Goal: Transaction & Acquisition: Obtain resource

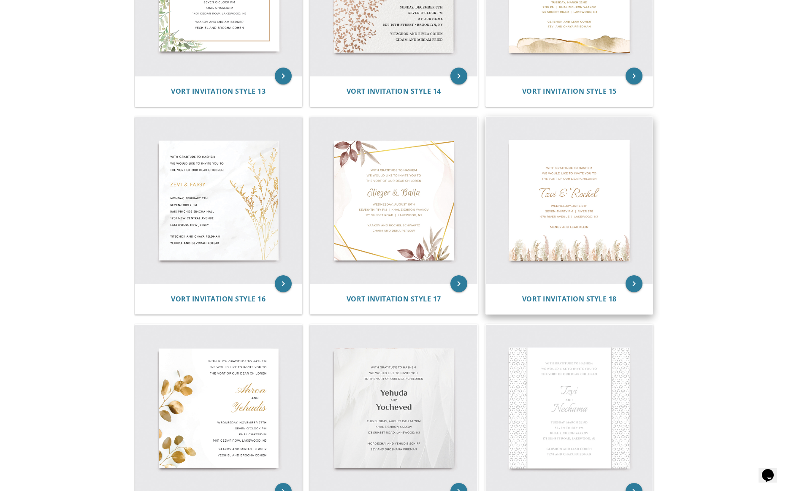
scroll to position [1128, 0]
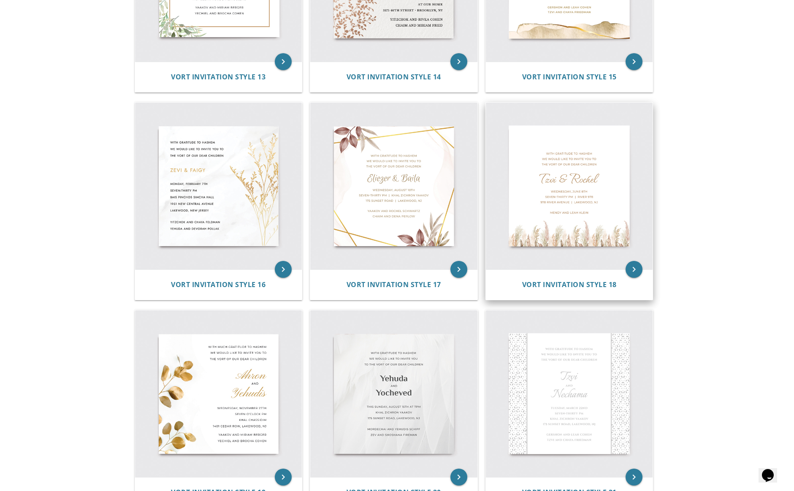
click at [568, 191] on img at bounding box center [569, 186] width 167 height 167
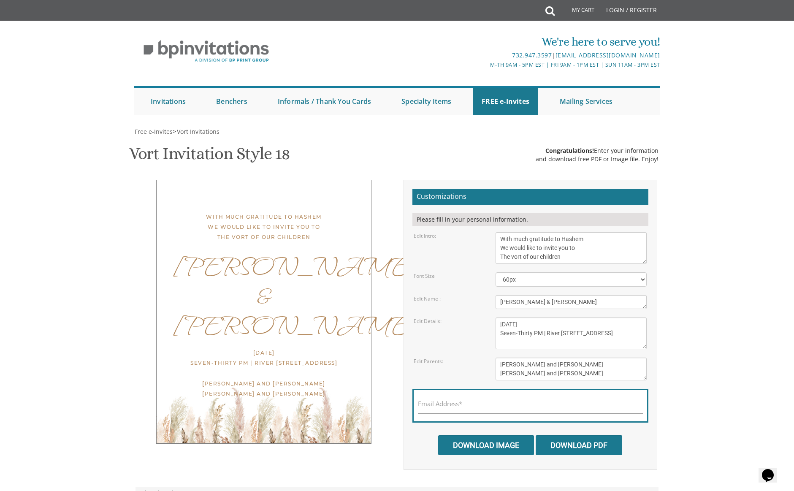
click at [506, 302] on textarea "[PERSON_NAME] & [PERSON_NAME]" at bounding box center [570, 302] width 151 height 14
click at [560, 305] on textarea "[PERSON_NAME] & [PERSON_NAME]" at bounding box center [570, 302] width 151 height 14
click at [560, 305] on textarea "Tzvi & Rochel" at bounding box center [570, 302] width 151 height 14
type textarea "Yehuda Aryeh & Sara Faigy"
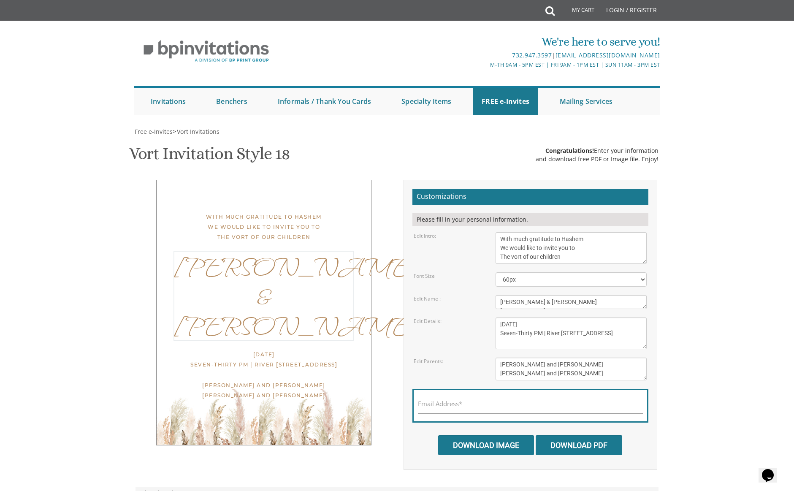
click at [515, 323] on textarea "Wednesday, June 8th Seven-Thirty PM | River 978 978 River Avenue | Lakewood, NJ" at bounding box center [570, 333] width 151 height 32
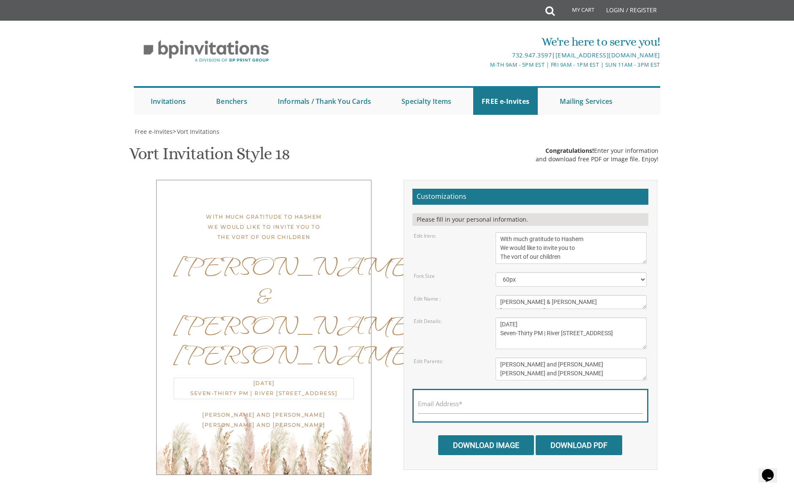
click at [515, 323] on textarea "Wednesday, June 8th Seven-Thirty PM | River 978 978 River Avenue | Lakewood, NJ" at bounding box center [570, 333] width 151 height 32
click at [531, 323] on textarea "Wednesday, June 8th Seven-Thirty PM | River 978 978 River Avenue | Lakewood, NJ" at bounding box center [570, 333] width 151 height 32
click at [530, 323] on textarea "Wednesday, June 8th Seven-Thirty PM | River 978 978 River Avenue | Lakewood, NJ" at bounding box center [570, 333] width 151 height 32
click at [554, 325] on textarea "Wednesday, June 8th Seven-Thirty PM | River 978 978 River Avenue | Lakewood, NJ" at bounding box center [570, 333] width 151 height 32
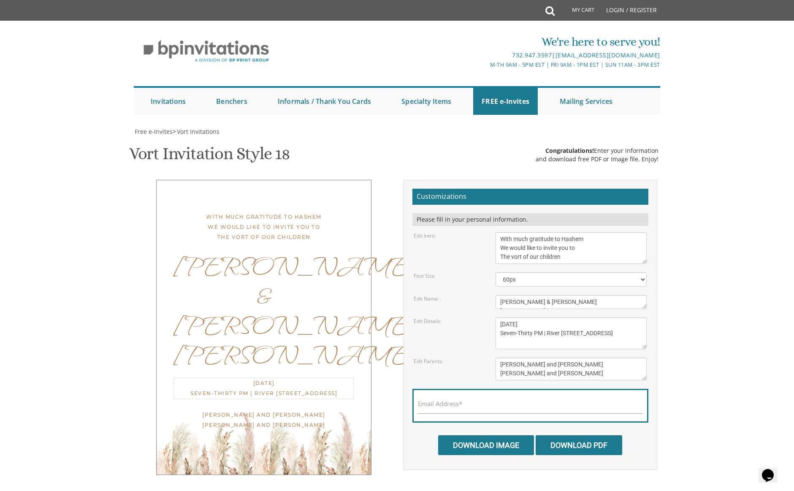
scroll to position [0, 0]
click at [568, 322] on textarea "Wednesday, June 8th Seven-Thirty PM | River 978 978 River Avenue | Lakewood, NJ" at bounding box center [570, 333] width 151 height 32
click at [585, 335] on textarea "Wednesday, June 8th Seven-Thirty PM | River 978 978 River Avenue | Lakewood, NJ" at bounding box center [570, 333] width 151 height 32
click at [570, 334] on textarea "Wednesday, June 8th Seven-Thirty PM | River 978 978 River Avenue | Lakewood, NJ" at bounding box center [570, 333] width 151 height 32
click at [570, 333] on textarea "Wednesday, June 8th Seven-Thirty PM | River 978 978 River Avenue | Lakewood, NJ" at bounding box center [570, 333] width 151 height 32
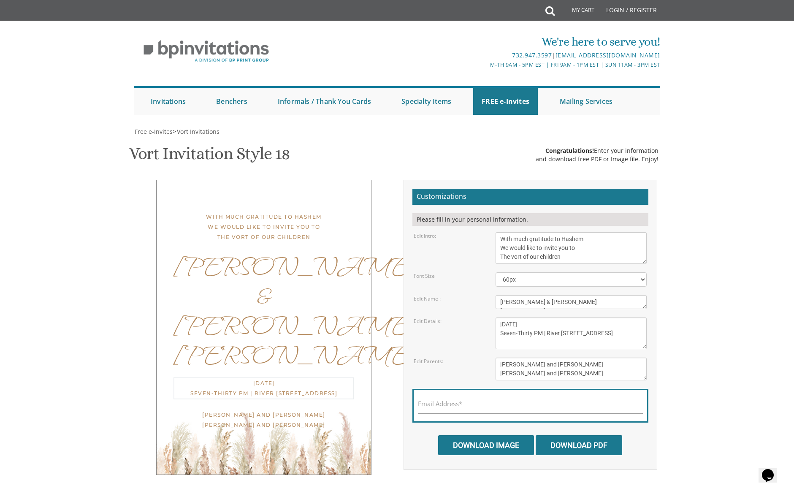
click at [577, 333] on textarea "Wednesday, June 8th Seven-Thirty PM | River 978 978 River Avenue | Lakewood, NJ" at bounding box center [570, 333] width 151 height 32
click at [561, 333] on textarea "Wednesday, June 8th Seven-Thirty PM | River 978 978 River Avenue | Lakewood, NJ" at bounding box center [570, 333] width 151 height 32
drag, startPoint x: 535, startPoint y: 333, endPoint x: 497, endPoint y: 333, distance: 38.0
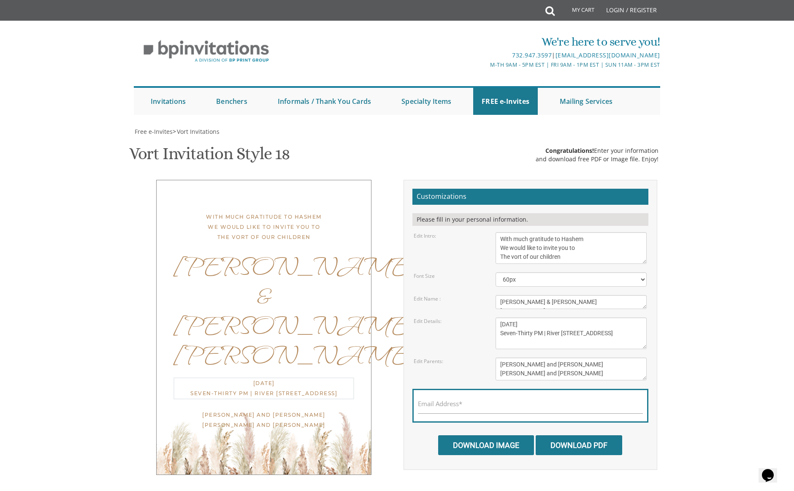
click at [497, 333] on textarea "Wednesday, June 8th Seven-Thirty PM | River 978 978 River Avenue | Lakewood, NJ" at bounding box center [570, 333] width 151 height 32
click at [563, 333] on textarea "Wednesday, June 8th Seven-Thirty PM | River 978 978 River Avenue | Lakewood, NJ" at bounding box center [570, 333] width 151 height 32
drag, startPoint x: 583, startPoint y: 333, endPoint x: 562, endPoint y: 333, distance: 20.7
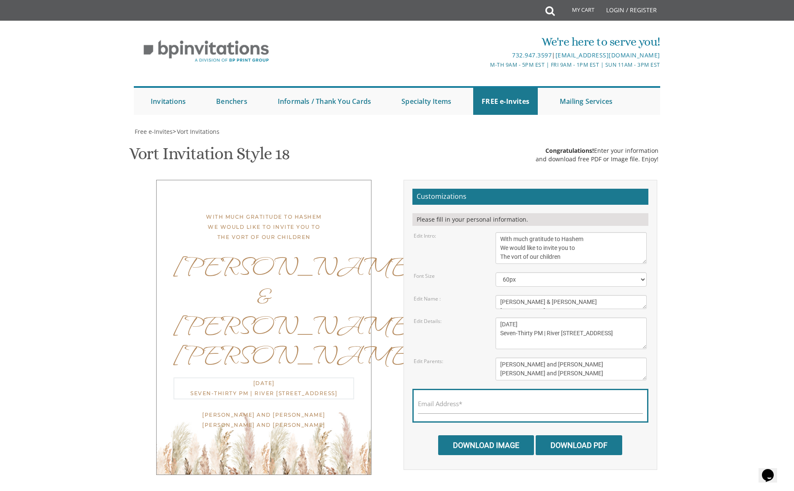
click at [551, 333] on textarea "Wednesday, June 8th Seven-Thirty PM | River 978 978 River Avenue | Lakewood, NJ" at bounding box center [570, 333] width 151 height 32
click at [570, 342] on textarea "Wednesday, June 8th Seven-Thirty PM | River 978 978 River Avenue | Lakewood, NJ" at bounding box center [570, 333] width 151 height 32
click at [522, 342] on textarea "Wednesday, June 8th Seven-Thirty PM | River 978 978 River Avenue | Lakewood, NJ" at bounding box center [570, 333] width 151 height 32
type textarea "Tuesday, August 26th Seven-Thirty PM | Westgate Simcha Hall 978 River Avenue | …"
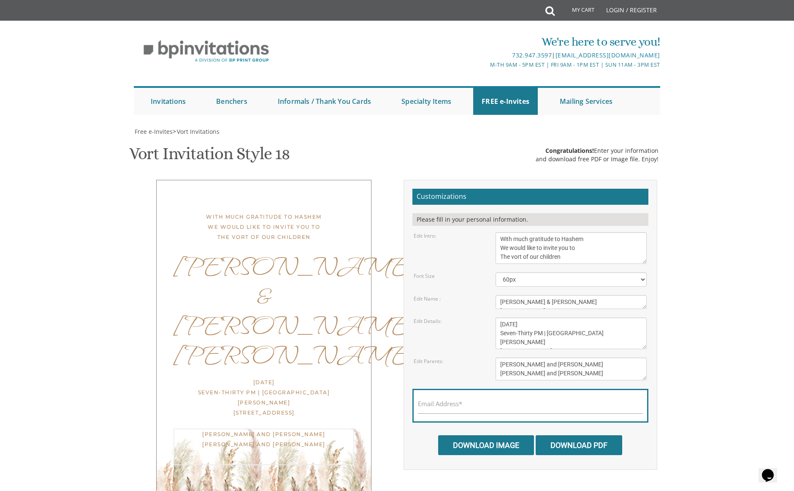
click at [506, 363] on textarea "Mendy and Leah Klein Dovid and Rena Friedman" at bounding box center [570, 368] width 151 height 23
click at [544, 363] on textarea "Mendy and Leah Klein Dovid and Rena Friedman" at bounding box center [570, 368] width 151 height 23
click at [586, 364] on textarea "Mendy and Leah Klein Dovid and Rena Friedman" at bounding box center [570, 368] width 151 height 23
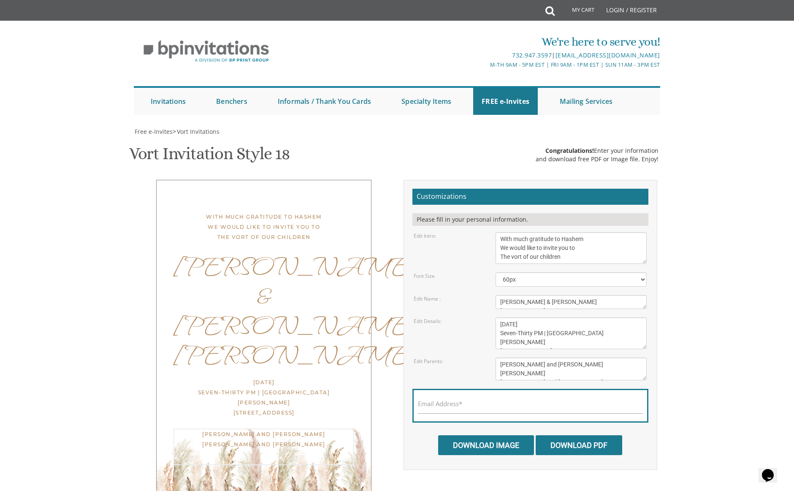
click at [586, 364] on textarea "Mendy and Leah Klein Dovid and Rena Friedman" at bounding box center [570, 368] width 151 height 23
type textarea "Bentzion and Chana Esther Klein Dovid and Rena Friedman"
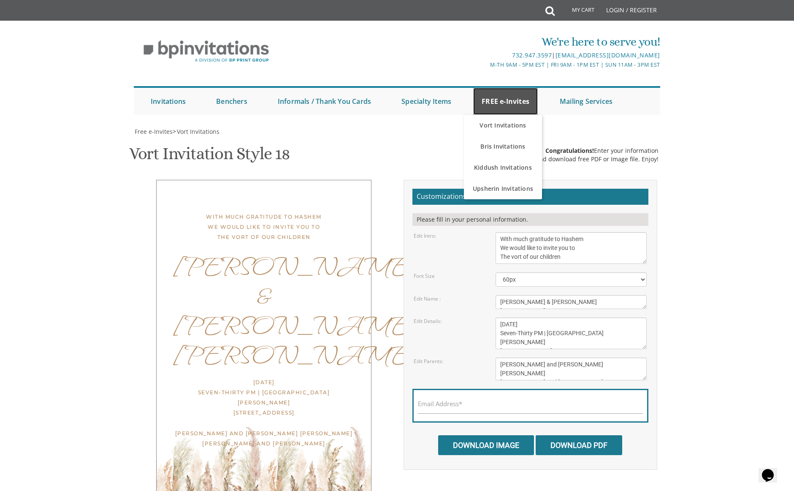
click at [490, 102] on link "FREE e-Invites" at bounding box center [505, 101] width 65 height 27
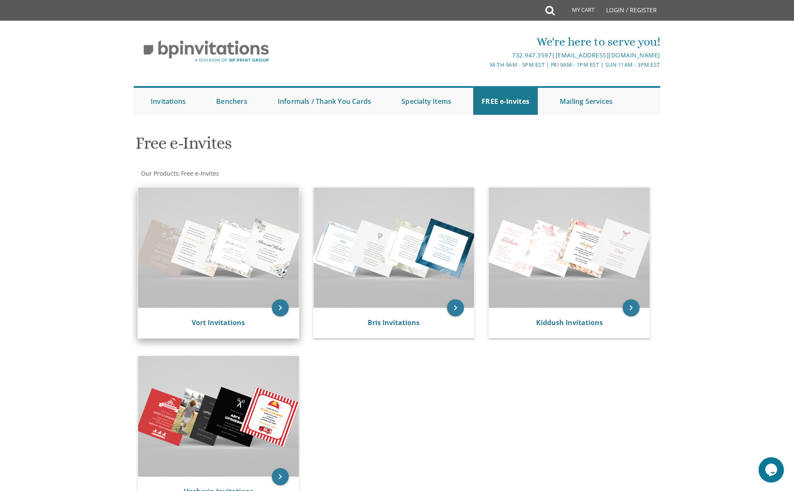
click at [227, 252] on img at bounding box center [218, 247] width 161 height 120
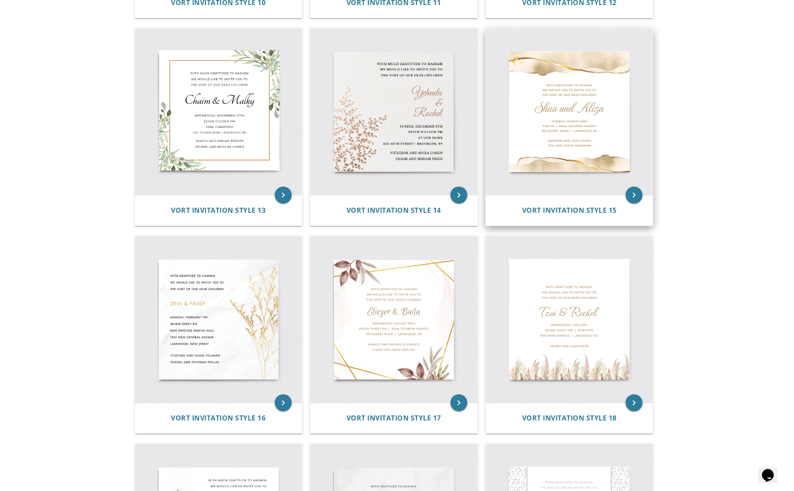
scroll to position [996, 0]
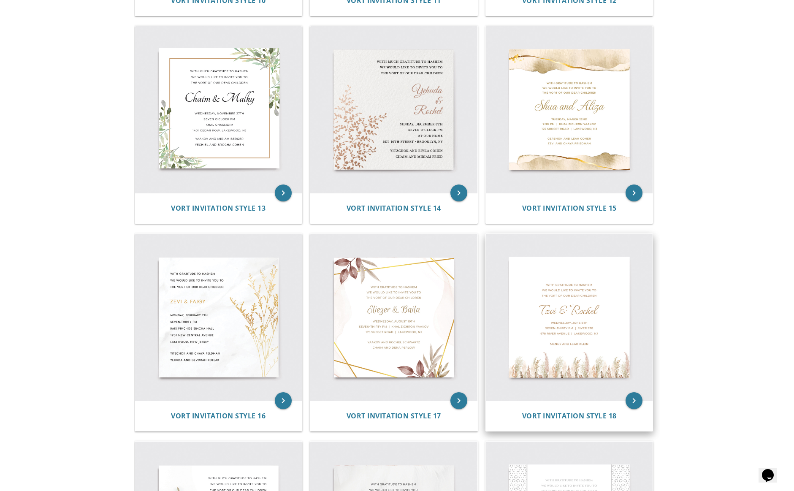
click at [589, 298] on img at bounding box center [569, 317] width 167 height 167
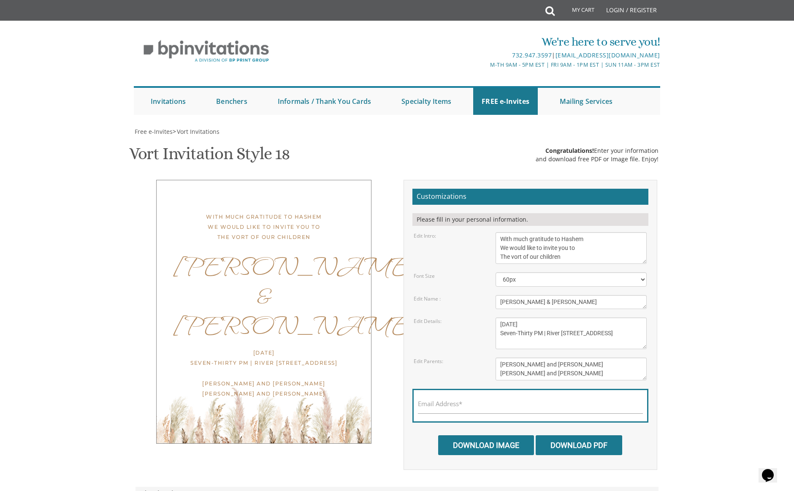
click at [524, 302] on textarea "[PERSON_NAME] & [PERSON_NAME]" at bounding box center [570, 302] width 151 height 14
click at [499, 302] on textarea "[PERSON_NAME] & [PERSON_NAME]" at bounding box center [570, 302] width 151 height 14
click at [499, 302] on textarea "Tzvi & Rochel" at bounding box center [570, 302] width 151 height 14
click at [559, 303] on textarea "Tzvi & Rochel" at bounding box center [570, 302] width 151 height 14
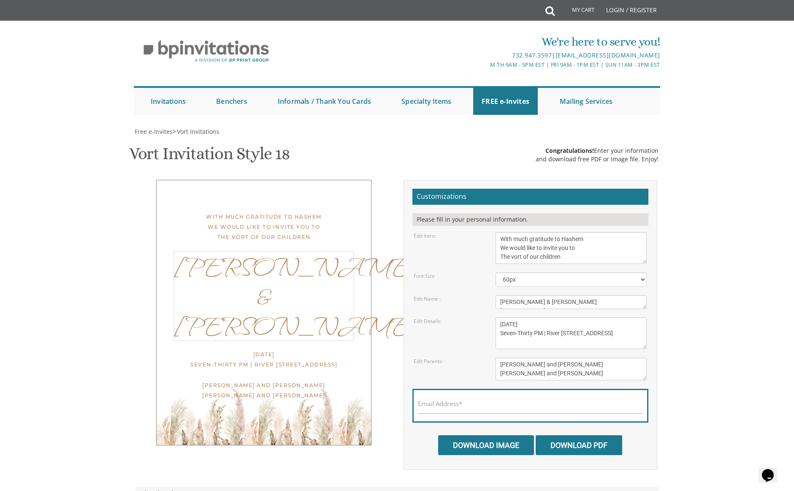
type textarea "Yehuda Aryeh & Sara Faigy"
click at [521, 325] on textarea "Wednesday, June 8th Seven-Thirty PM | River 978 978 River Avenue | Lakewood, NJ" at bounding box center [570, 333] width 151 height 32
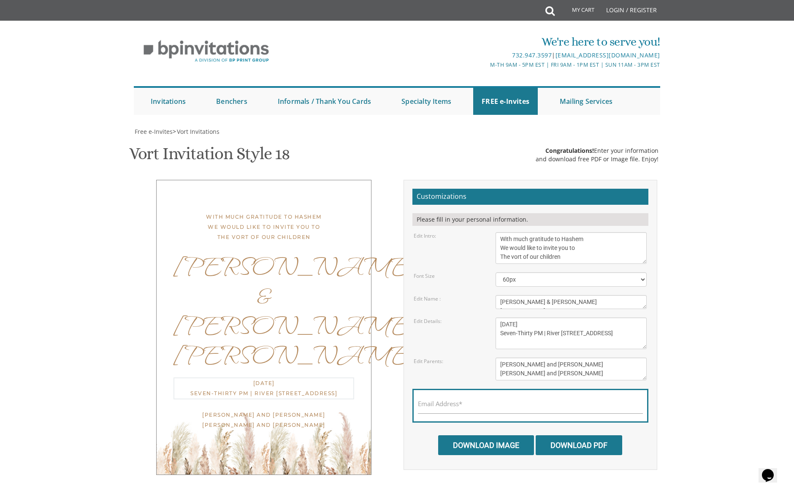
click at [521, 325] on textarea "Wednesday, June 8th Seven-Thirty PM | River 978 978 River Avenue | Lakewood, NJ" at bounding box center [570, 333] width 151 height 32
click at [533, 323] on textarea "Wednesday, June 8th Seven-Thirty PM | River 978 978 River Avenue | Lakewood, NJ" at bounding box center [570, 333] width 151 height 32
click at [556, 323] on textarea "Wednesday, June 8th Seven-Thirty PM | River 978 978 River Avenue | Lakewood, NJ" at bounding box center [570, 333] width 151 height 32
drag, startPoint x: 576, startPoint y: 332, endPoint x: 551, endPoint y: 333, distance: 24.9
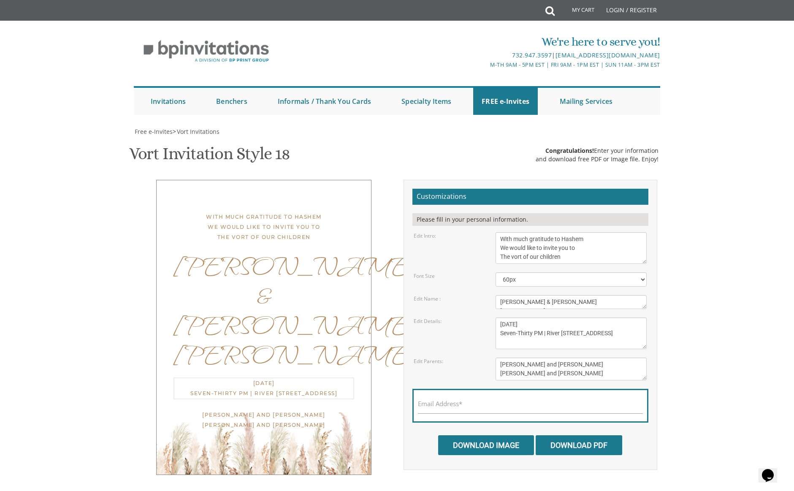
click at [551, 333] on textarea "Wednesday, June 8th Seven-Thirty PM | River 978 978 River Avenue | Lakewood, NJ" at bounding box center [570, 333] width 151 height 32
drag, startPoint x: 548, startPoint y: 341, endPoint x: 483, endPoint y: 338, distance: 64.6
click at [483, 338] on div "Edit Details: Wednesday, June 8th Seven-Thirty PM | River 978 978 River Avenue …" at bounding box center [530, 333] width 246 height 32
type textarea "Tuesday, August 26th Seven-Thirty PM | Westgate Simcha Hall 100 Ropshitz Avenue…"
click at [546, 364] on textarea "Mendy and Leah Klein Dovid and Rena Friedman" at bounding box center [570, 368] width 151 height 23
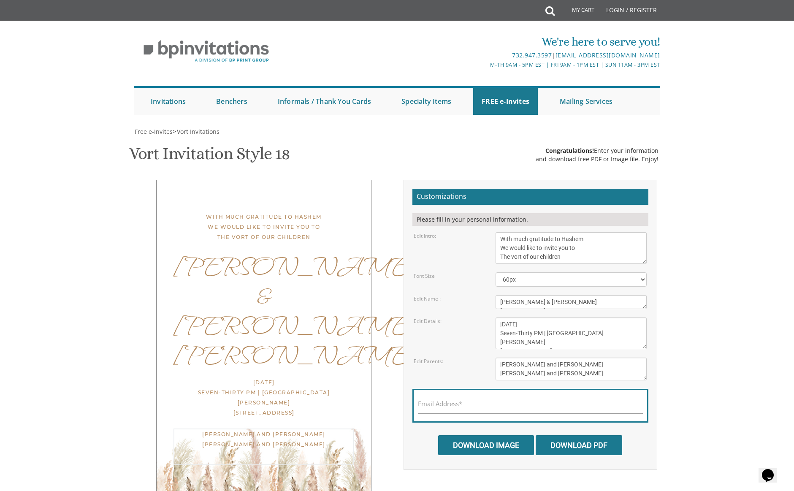
click at [511, 364] on textarea "Mendy and Leah Klein Dovid and Rena Friedman" at bounding box center [570, 368] width 151 height 23
click at [546, 365] on textarea "Mendy and Leah Klein Dovid and Rena Friedman" at bounding box center [570, 368] width 151 height 23
click at [546, 366] on textarea "Mendy and Leah Klein Dovid and Rena Friedman" at bounding box center [570, 368] width 151 height 23
click at [561, 365] on textarea "Mendy and Leah Klein Dovid and Rena Friedman" at bounding box center [570, 368] width 151 height 23
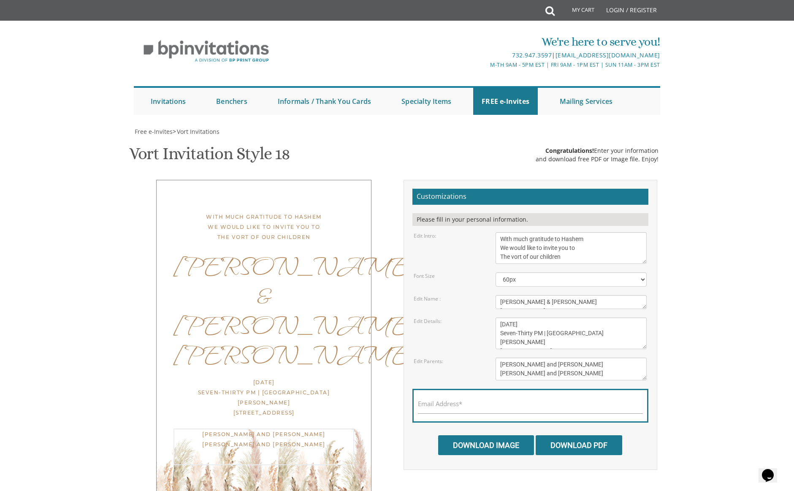
click at [561, 365] on textarea "Mendy and Leah Klein Dovid and Rena Friedman" at bounding box center [570, 368] width 151 height 23
click at [509, 375] on textarea "Mendy and Leah Klein Dovid and Rena Friedman" at bounding box center [570, 368] width 151 height 23
click at [529, 372] on textarea "Mendy and Leah Klein Dovid and Rena Friedman" at bounding box center [570, 368] width 151 height 23
click at [528, 372] on textarea "Mendy and Leah Klein Dovid and Rena Friedman" at bounding box center [570, 368] width 151 height 23
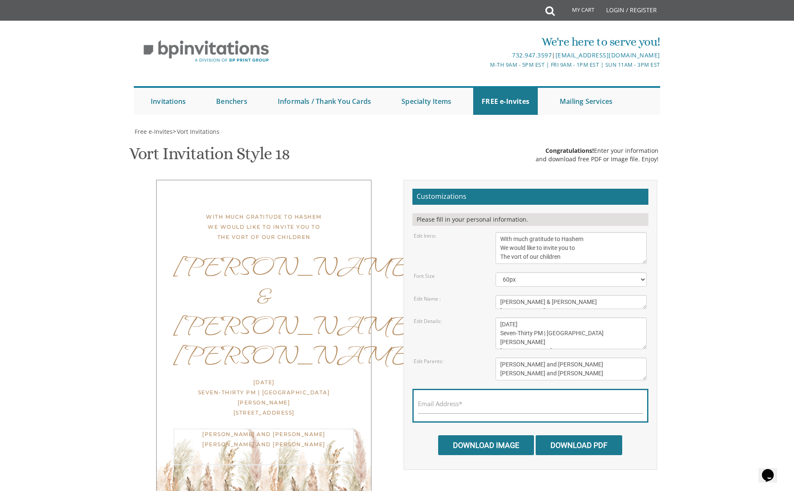
click at [550, 373] on textarea "Mendy and Leah Klein Dovid and Rena Friedman" at bounding box center [570, 368] width 151 height 23
type textarea "Bentzion and Leah Barenbaum Tzvi and Raizy Nussbaum"
click at [575, 330] on textarea "Wednesday, June 8th Seven-Thirty PM | River 978 978 River Avenue | Lakewood, NJ" at bounding box center [570, 333] width 151 height 32
click at [581, 324] on textarea "Wednesday, June 8th Seven-Thirty PM | River 978 978 River Avenue | Lakewood, NJ" at bounding box center [570, 333] width 151 height 32
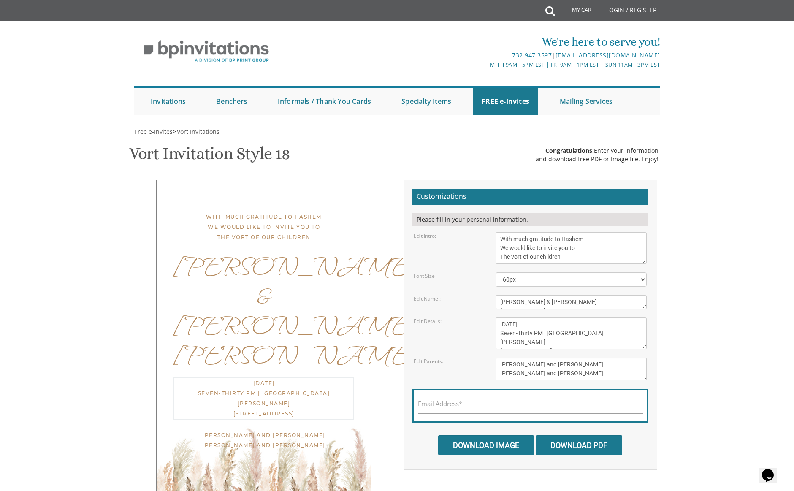
click at [587, 303] on textarea "Tzvi & Rochel" at bounding box center [570, 302] width 151 height 14
click at [592, 255] on textarea "With much gratitude to Hashem We would like to invite you to The vort of our ch…" at bounding box center [570, 248] width 151 height 32
click at [552, 277] on select "40px 50px 60px 70px 80px" at bounding box center [570, 279] width 151 height 14
click at [592, 240] on textarea "With much gratitude to Hashem We would like to invite you to The vort of our ch…" at bounding box center [570, 248] width 151 height 32
click at [579, 256] on textarea "With much gratitude to Hashem We would like to invite you to The vort of our ch…" at bounding box center [570, 248] width 151 height 32
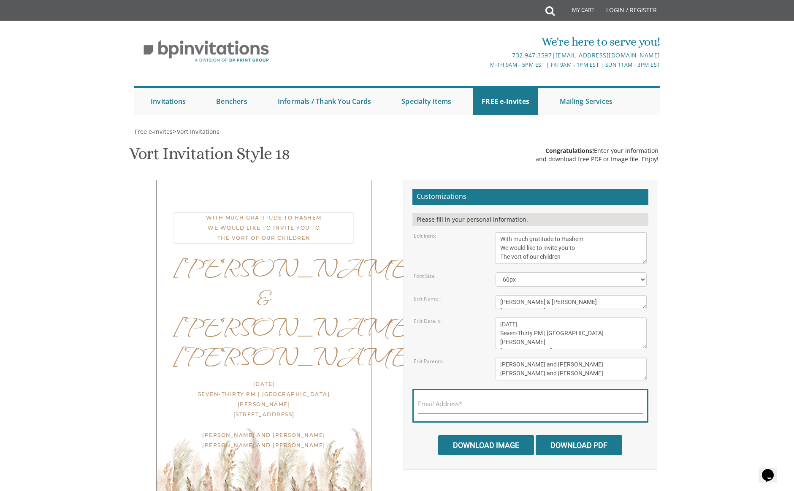
click at [540, 328] on textarea "Wednesday, June 8th Seven-Thirty PM | River 978 978 River Avenue | Lakewood, NJ" at bounding box center [570, 333] width 151 height 32
click at [585, 256] on textarea "With much gratitude to Hashem We would like to invite you to The vort of our ch…" at bounding box center [570, 248] width 151 height 32
click at [607, 342] on textarea "Wednesday, June 8th Seven-Thirty PM | River 978 978 River Avenue | Lakewood, NJ" at bounding box center [570, 333] width 151 height 32
click at [520, 341] on textarea "Wednesday, June 8th Seven-Thirty PM | River 978 978 River Avenue | Lakewood, NJ" at bounding box center [570, 333] width 151 height 32
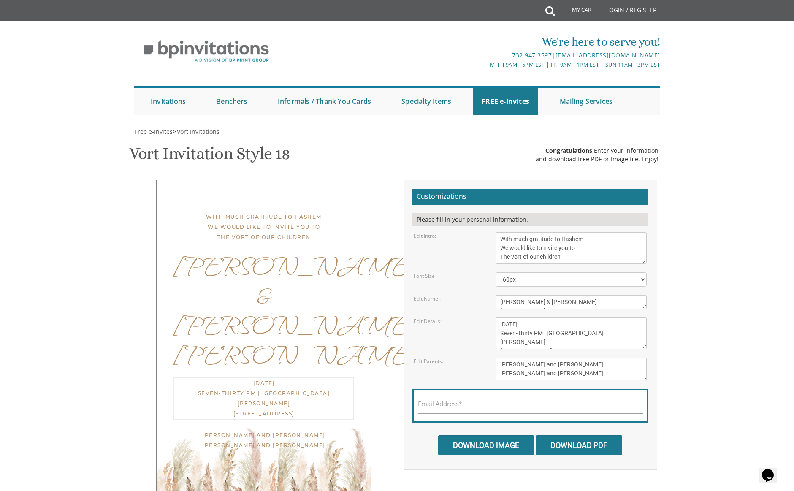
click at [520, 341] on textarea "Wednesday, June 8th Seven-Thirty PM | River 978 978 River Avenue | Lakewood, NJ" at bounding box center [570, 333] width 151 height 32
click at [545, 343] on textarea "Wednesday, June 8th Seven-Thirty PM | River 978 978 River Avenue | Lakewood, NJ" at bounding box center [570, 333] width 151 height 32
click at [525, 342] on textarea "Wednesday, June 8th Seven-Thirty PM | River 978 978 River Avenue | Lakewood, NJ" at bounding box center [570, 333] width 151 height 32
click at [505, 342] on textarea "Wednesday, June 8th Seven-Thirty PM | River 978 978 River Avenue | Lakewood, NJ" at bounding box center [570, 333] width 151 height 32
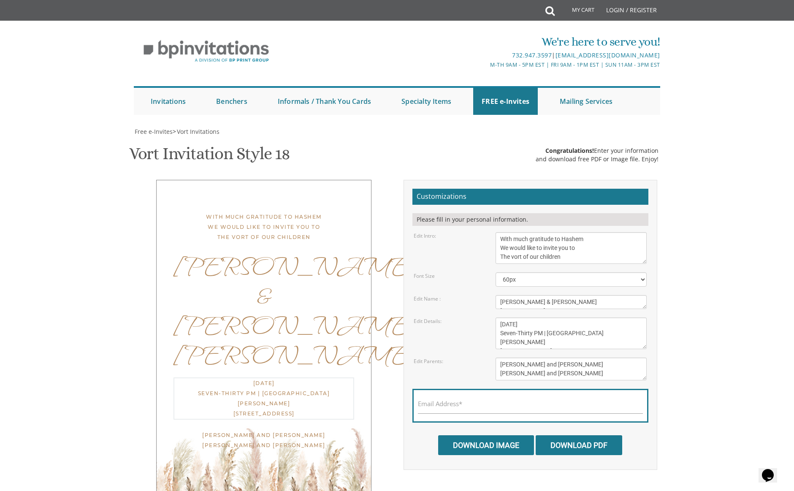
click at [505, 342] on textarea "Wednesday, June 8th Seven-Thirty PM | River 978 978 River Avenue | Lakewood, NJ" at bounding box center [570, 333] width 151 height 32
click at [522, 343] on textarea "Wednesday, June 8th Seven-Thirty PM | River 978 978 River Avenue | Lakewood, NJ" at bounding box center [570, 333] width 151 height 32
click at [550, 342] on textarea "Wednesday, June 8th Seven-Thirty PM | River 978 978 River Avenue | Lakewood, NJ" at bounding box center [570, 333] width 151 height 32
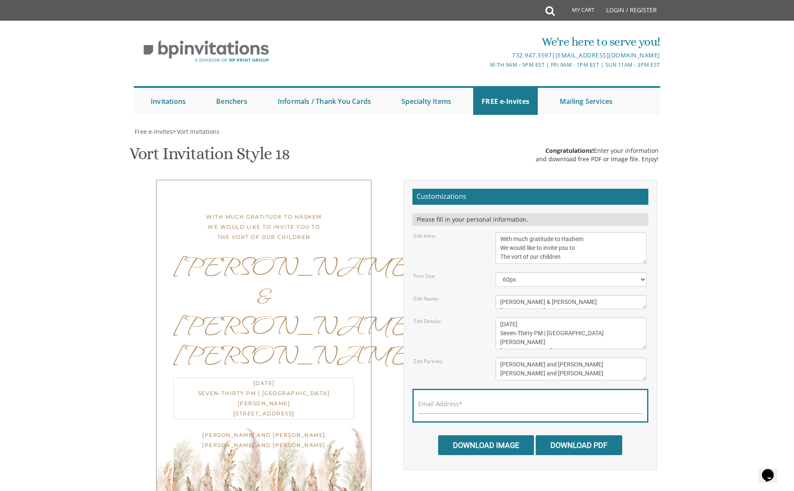
click at [527, 343] on textarea "Wednesday, June 8th Seven-Thirty PM | River 978 978 River Avenue | Lakewood, NJ" at bounding box center [570, 333] width 151 height 32
click at [505, 344] on textarea "Wednesday, June 8th Seven-Thirty PM | River 978 978 River Avenue | Lakewood, NJ" at bounding box center [570, 333] width 151 height 32
click at [555, 342] on textarea "Wednesday, June 8th Seven-Thirty PM | River 978 978 River Avenue | Lakewood, NJ" at bounding box center [570, 333] width 151 height 32
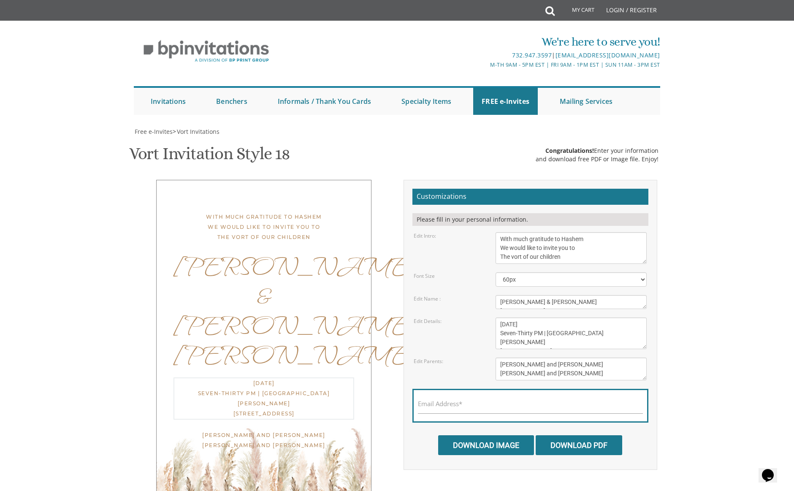
click at [615, 342] on textarea "Wednesday, June 8th Seven-Thirty PM | River 978 978 River Avenue | Lakewood, NJ" at bounding box center [570, 333] width 151 height 32
type textarea "Tuesday, August 26th Seven-Thirty PM | Westgate Simcha Hall 100 Ropshitz Avenue…"
click at [576, 242] on textarea "With much gratitude to Hashem We would like to invite you to The vort of our ch…" at bounding box center [570, 248] width 151 height 32
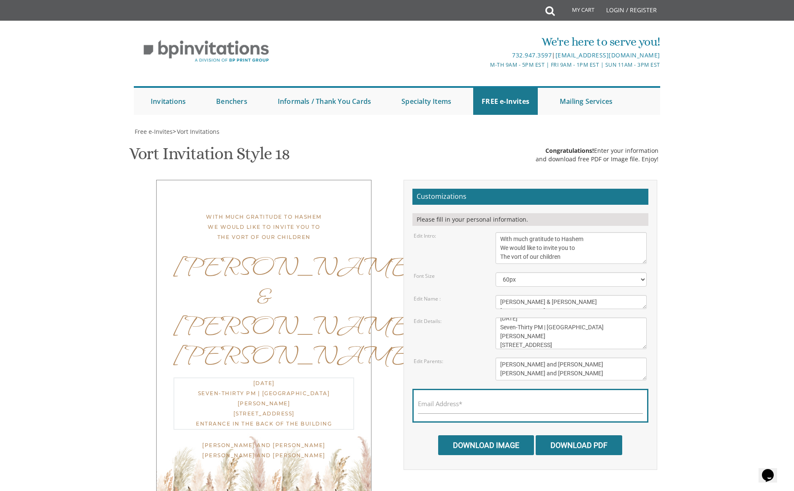
click at [565, 335] on textarea "Wednesday, June 8th Seven-Thirty PM | River 978 978 River Avenue | Lakewood, NJ" at bounding box center [570, 333] width 151 height 32
click at [611, 335] on textarea "Wednesday, June 8th Seven-Thirty PM | River 978 978 River Avenue | Lakewood, NJ" at bounding box center [570, 333] width 151 height 32
